Goal: Information Seeking & Learning: Find specific fact

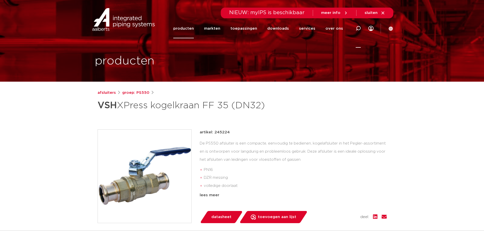
click at [358, 28] on icon at bounding box center [358, 28] width 5 height 5
type input "verlengde spindel"
click button "Zoeken" at bounding box center [0, 0] width 0 height 0
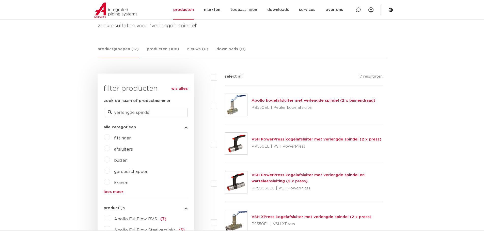
scroll to position [127, 0]
